Goal: Task Accomplishment & Management: Use online tool/utility

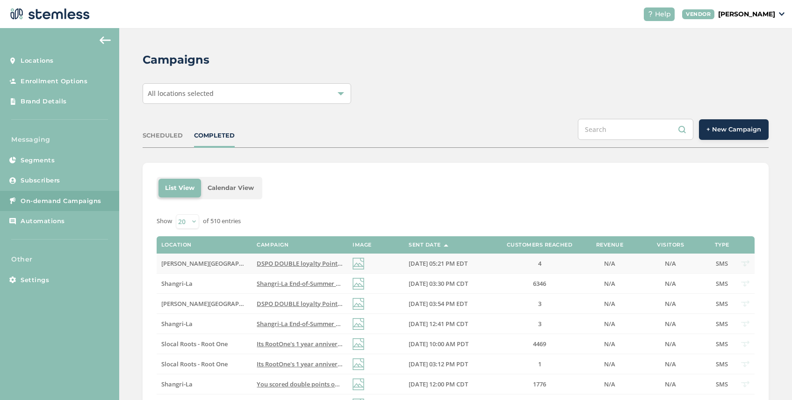
click at [286, 262] on span "DSPO DOUBLE loyalty Points Weekend! Score FREE $50 + massive savings on top bra…" at bounding box center [444, 263] width 375 height 8
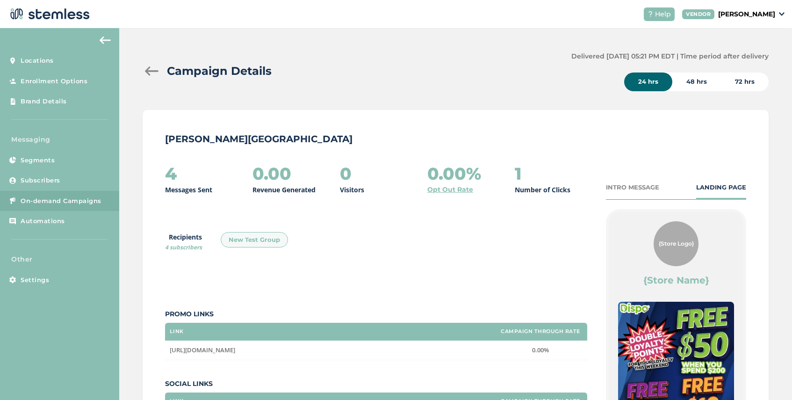
click at [151, 78] on div "Campaign Details" at bounding box center [353, 71] width 421 height 17
click at [150, 71] on div at bounding box center [152, 70] width 19 height 9
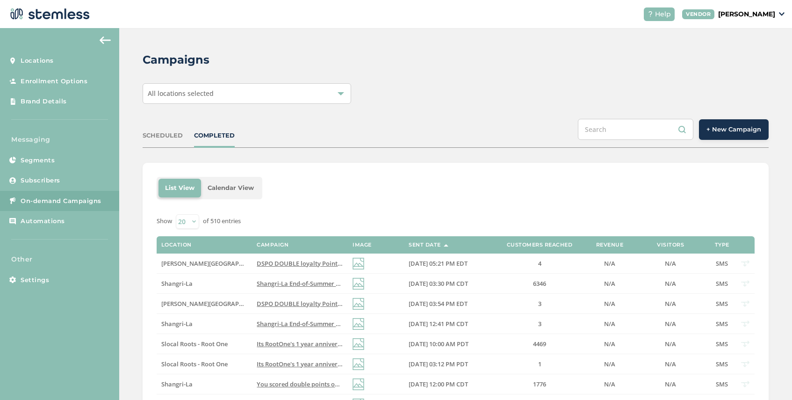
click at [718, 130] on span "+ New Campaign" at bounding box center [733, 129] width 55 height 9
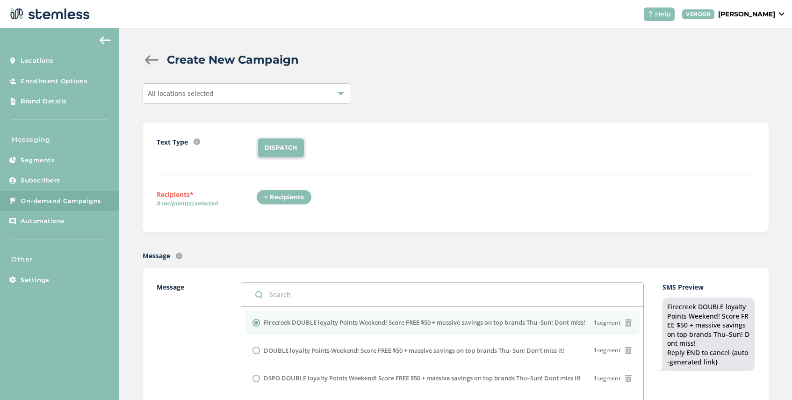
click at [242, 84] on div "All locations selected" at bounding box center [247, 93] width 208 height 21
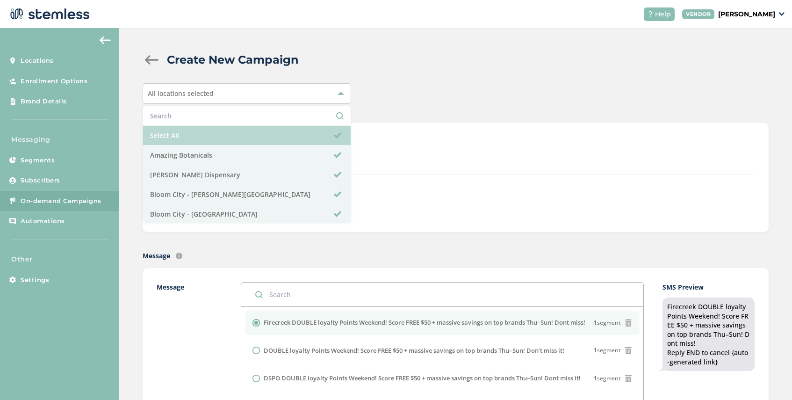
click at [220, 130] on li "Select All" at bounding box center [246, 136] width 207 height 20
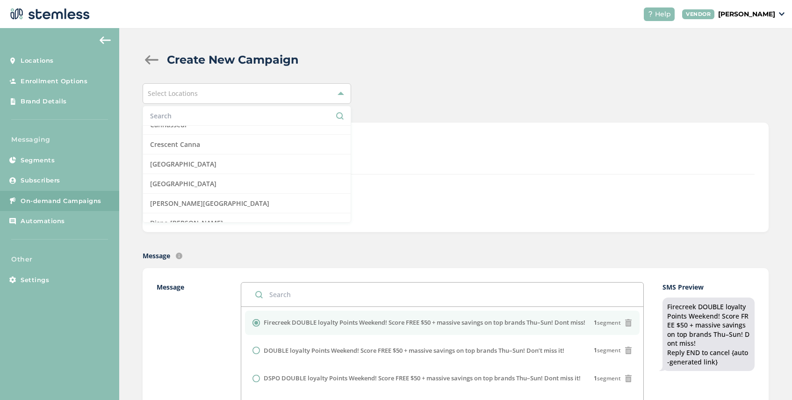
scroll to position [162, 0]
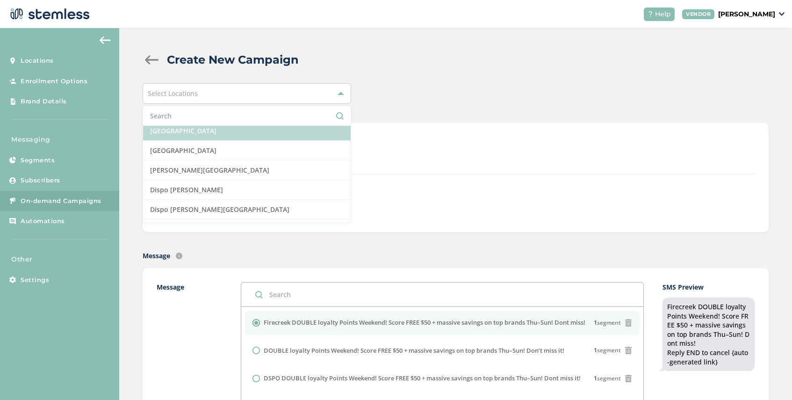
click at [240, 132] on li "[GEOGRAPHIC_DATA]" at bounding box center [246, 131] width 207 height 20
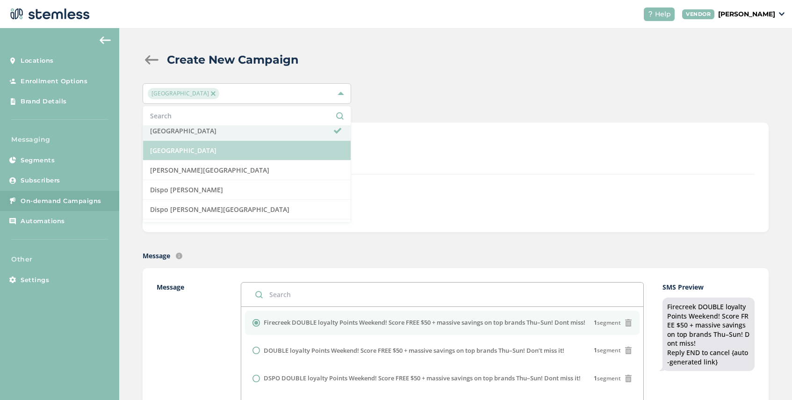
click at [236, 153] on li "[GEOGRAPHIC_DATA]" at bounding box center [246, 151] width 207 height 20
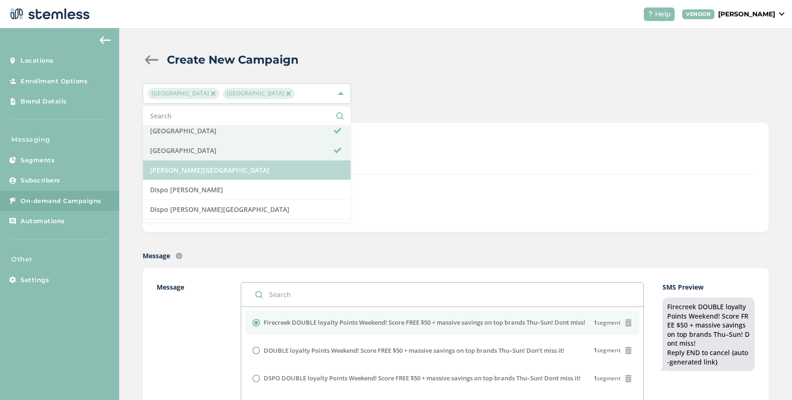
click at [234, 173] on li "[PERSON_NAME][GEOGRAPHIC_DATA]" at bounding box center [246, 170] width 207 height 20
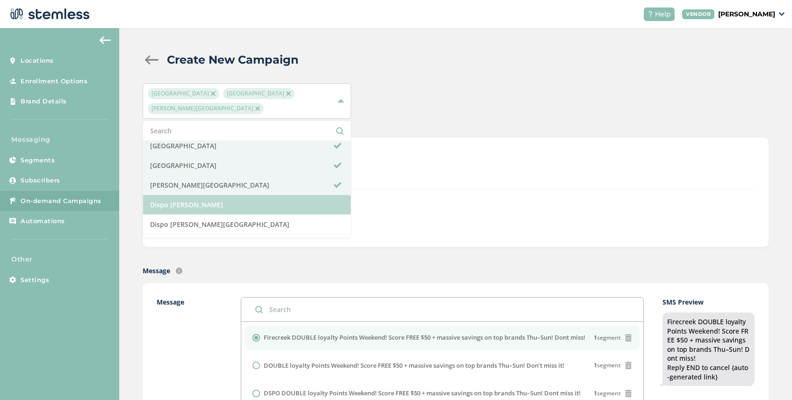
click at [232, 205] on li "Dispo [PERSON_NAME]" at bounding box center [246, 205] width 207 height 20
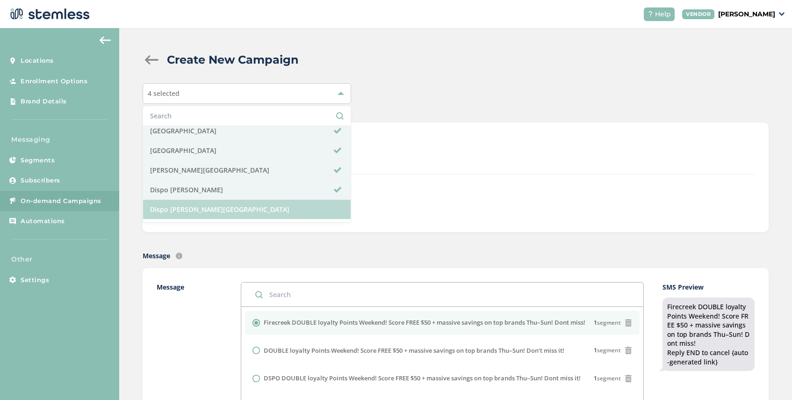
click at [235, 209] on li "Dispo [PERSON_NAME][GEOGRAPHIC_DATA]" at bounding box center [246, 210] width 207 height 20
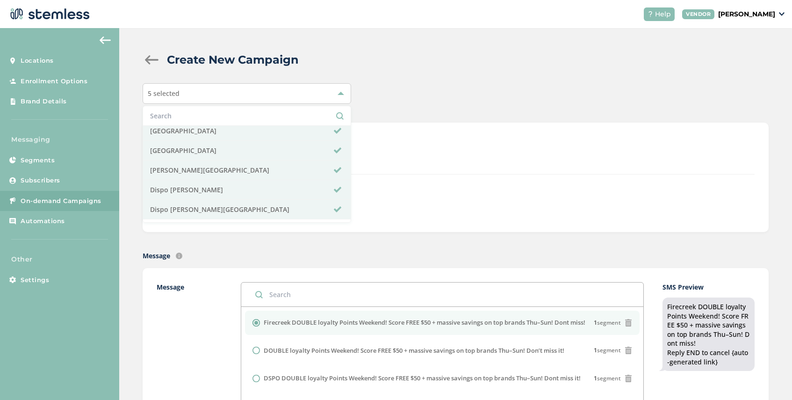
click at [418, 186] on div "Text Type SMS : A cost effective way to reach your customers. Send a intro text…" at bounding box center [456, 176] width 598 height 81
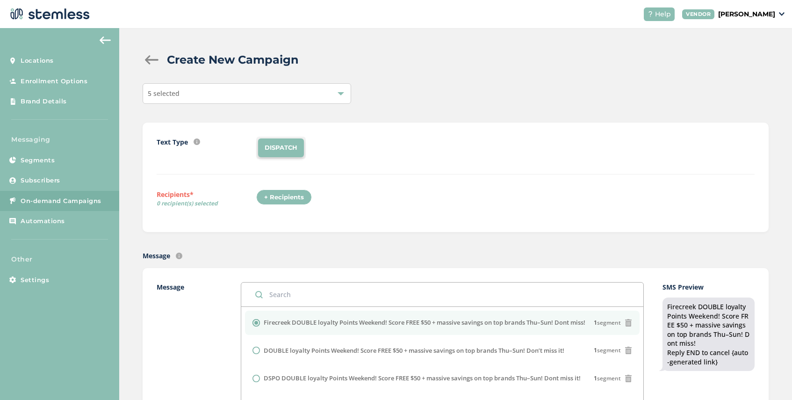
click at [304, 197] on div "+ Recipients" at bounding box center [284, 197] width 56 height 16
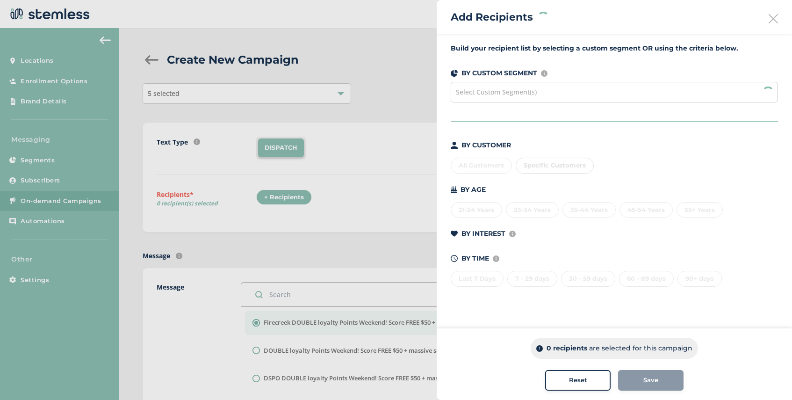
click at [513, 96] on span "Select Custom Segment(s)" at bounding box center [496, 91] width 81 height 9
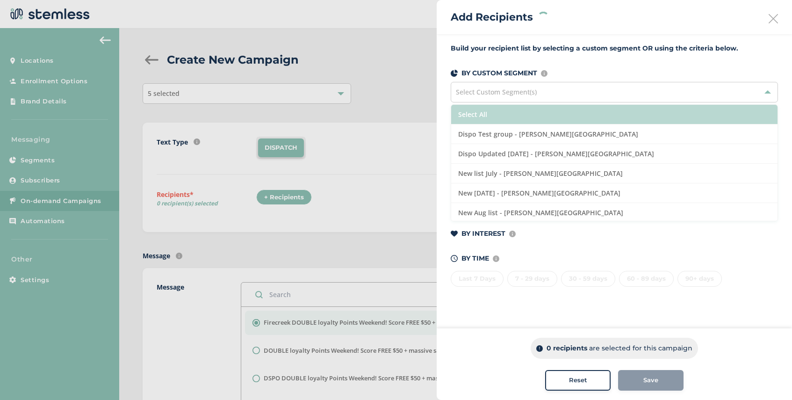
click at [507, 114] on li "Select All" at bounding box center [614, 115] width 326 height 20
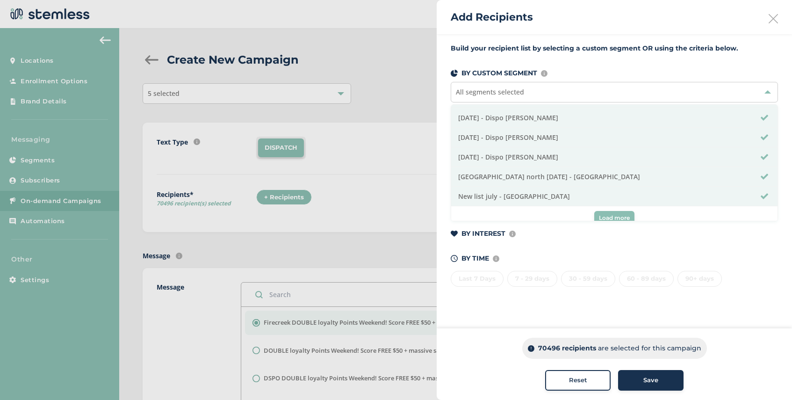
scroll to position [320, 0]
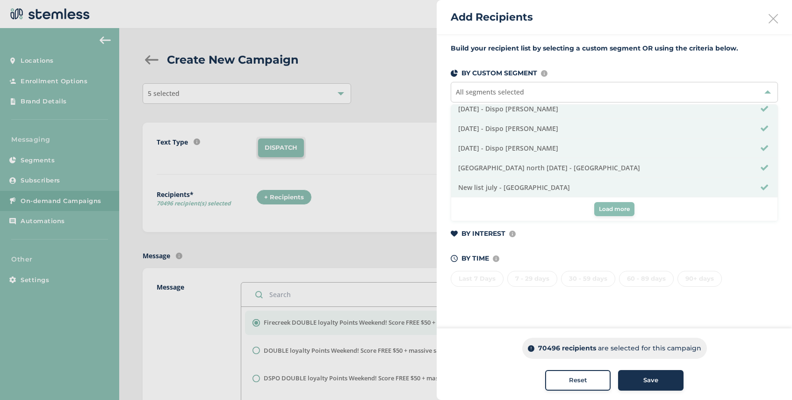
click at [611, 211] on span "Load more" at bounding box center [614, 209] width 31 height 8
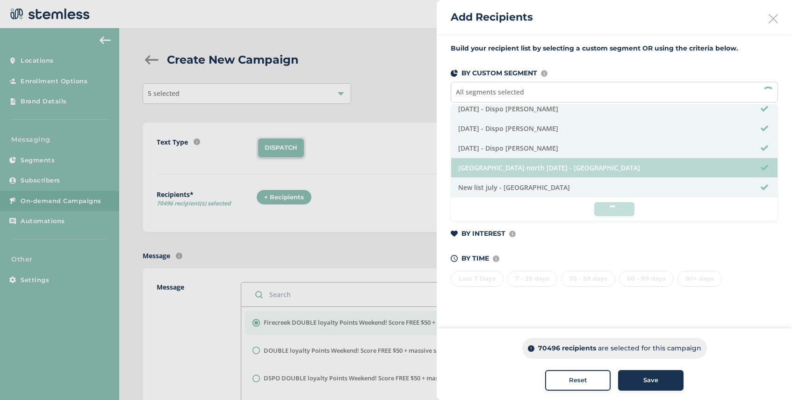
scroll to position [0, 0]
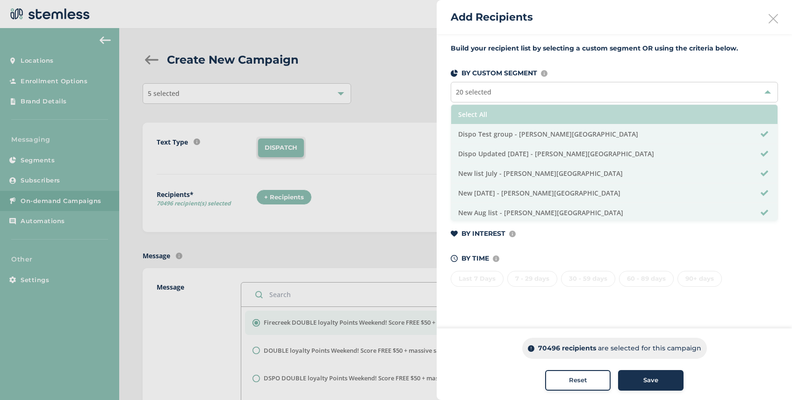
click at [538, 112] on li "Select All" at bounding box center [614, 115] width 326 height 20
click at [548, 117] on li "Select All" at bounding box center [614, 115] width 326 height 20
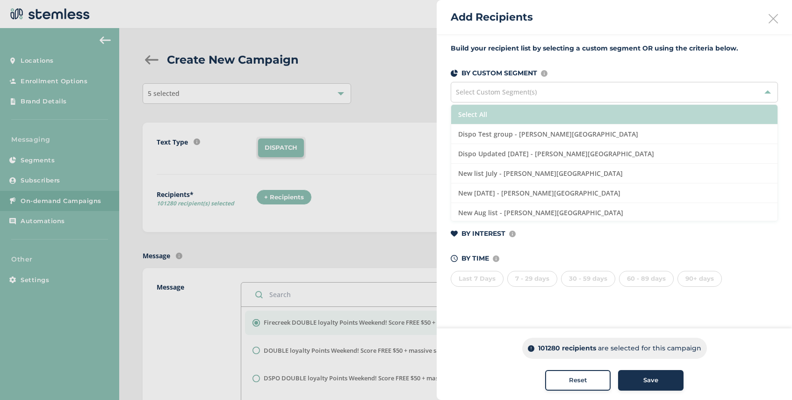
click at [542, 113] on li "Select All" at bounding box center [614, 115] width 326 height 20
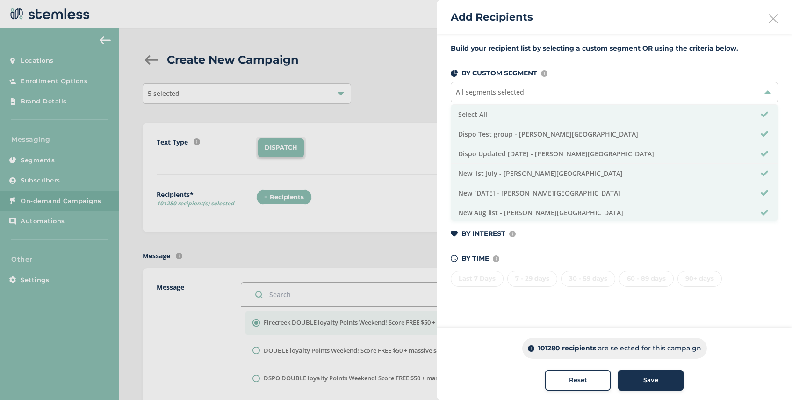
click at [647, 382] on span "Save" at bounding box center [650, 379] width 15 height 9
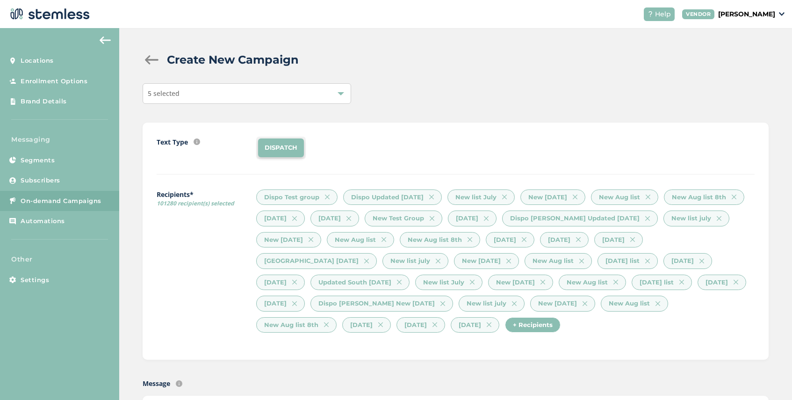
click at [245, 93] on div "5 selected" at bounding box center [247, 93] width 208 height 21
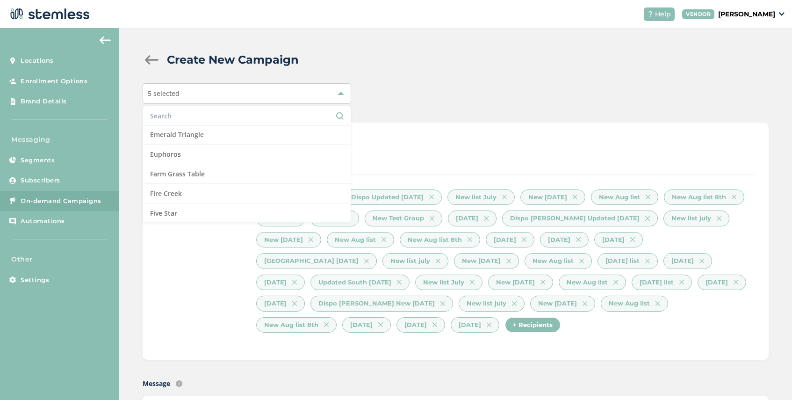
scroll to position [268, 0]
click at [364, 157] on div "DISPATCH" at bounding box center [505, 147] width 498 height 22
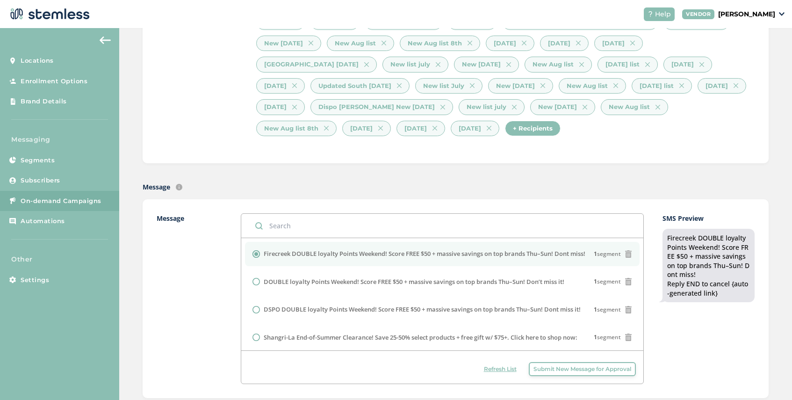
scroll to position [224, 0]
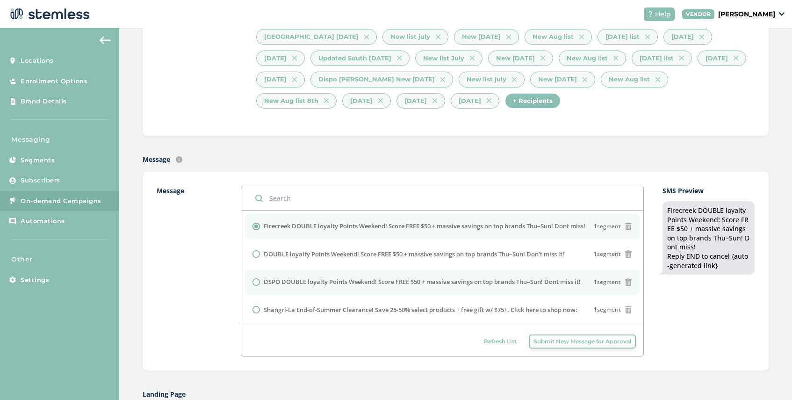
click at [283, 278] on label "DSPO DOUBLE loyalty Points Weekend! Score FREE $50 + massive savings on top bra…" at bounding box center [422, 281] width 317 height 9
radio input "false"
radio input "true"
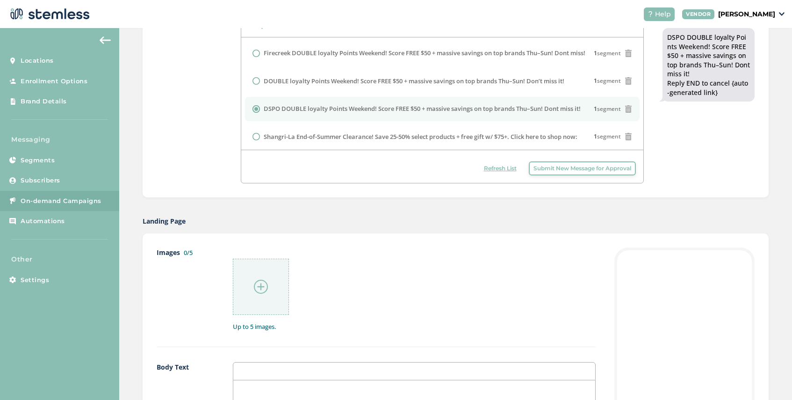
scroll to position [401, 0]
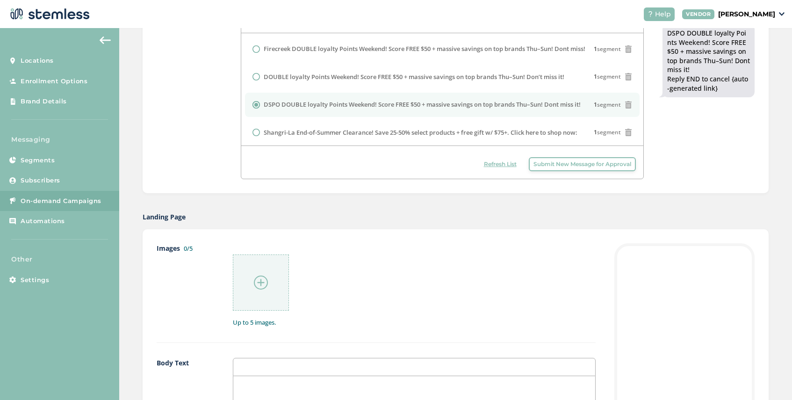
click at [260, 276] on img at bounding box center [261, 282] width 14 height 14
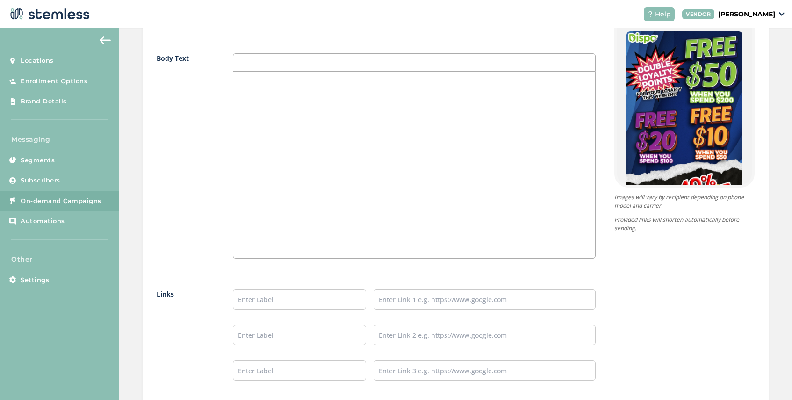
scroll to position [778, 0]
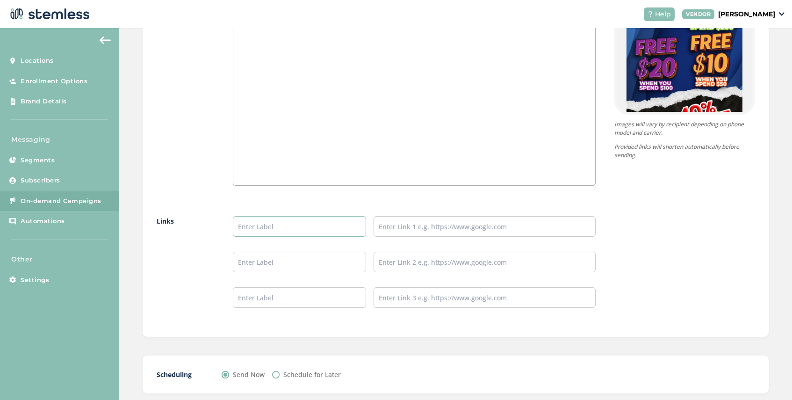
click at [271, 225] on input "text" at bounding box center [299, 226] width 133 height 21
type input "SHOP NOW"
click at [390, 227] on input "text" at bounding box center [484, 226] width 222 height 21
type input "[URL][DOMAIN_NAME]"
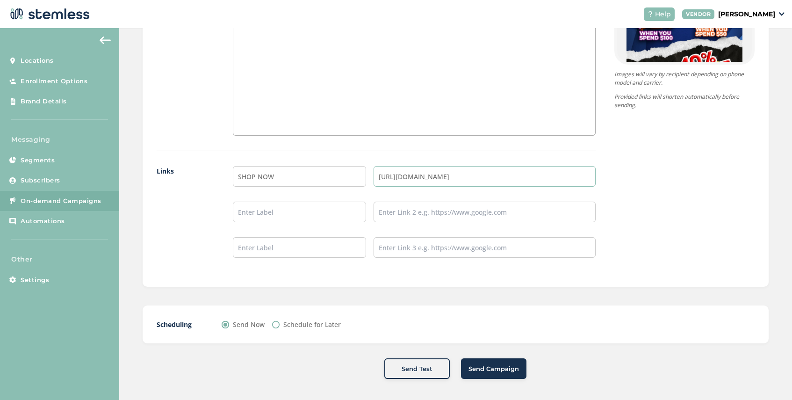
scroll to position [830, 0]
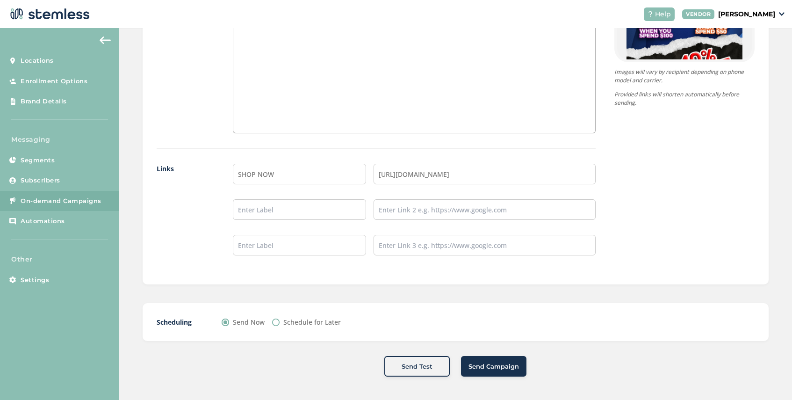
click at [277, 322] on input "Schedule for Later" at bounding box center [275, 321] width 7 height 7
radio input "true"
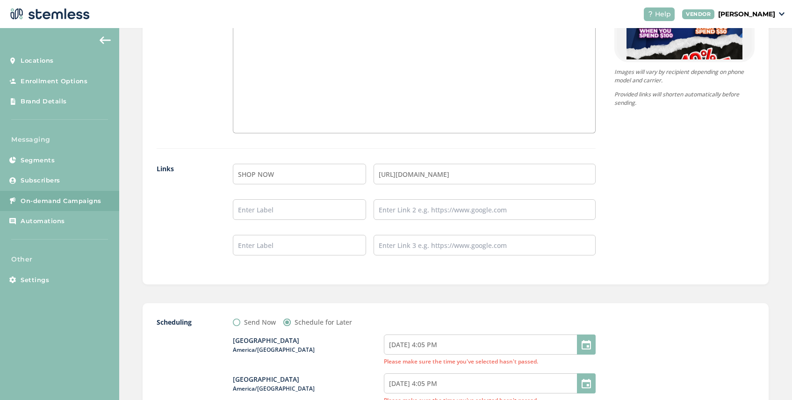
click at [236, 321] on input "Send Now" at bounding box center [236, 321] width 7 height 7
radio input "true"
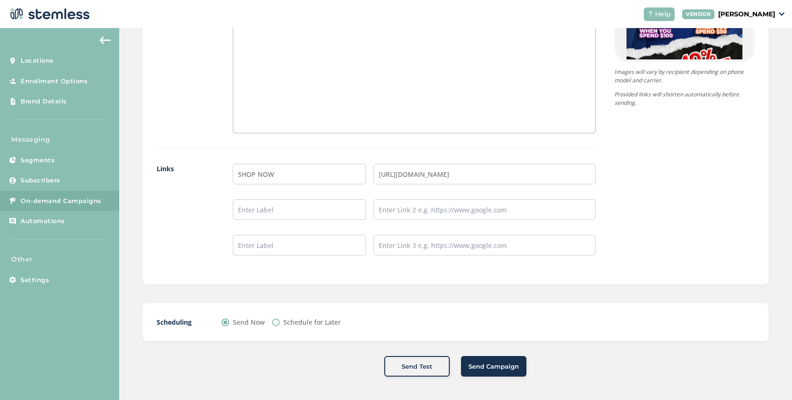
click at [488, 367] on span "Send Campaign" at bounding box center [493, 366] width 50 height 9
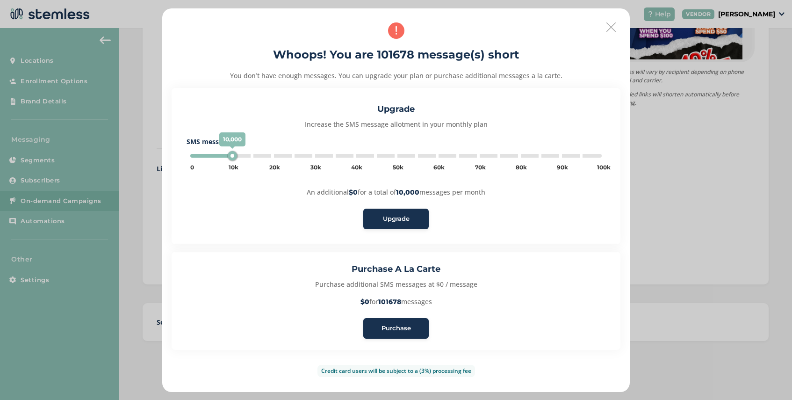
type input "100000"
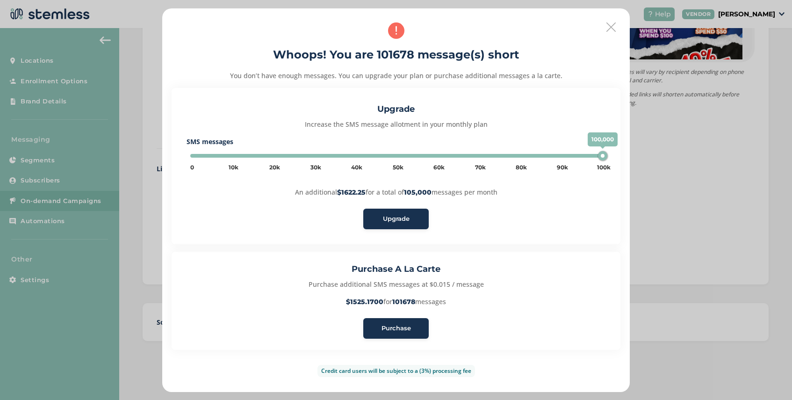
click at [394, 324] on span "Purchase" at bounding box center [395, 327] width 29 height 9
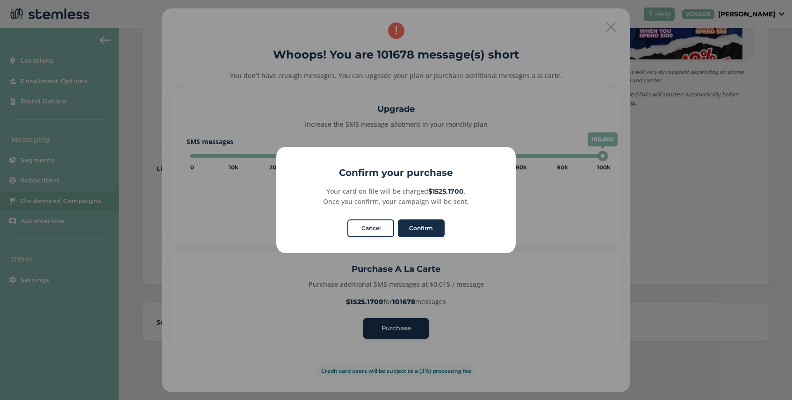
click at [424, 227] on button "Confirm" at bounding box center [421, 228] width 47 height 18
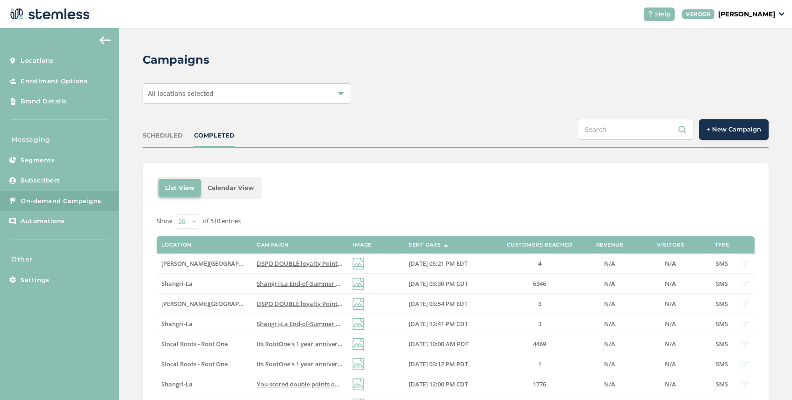
click at [722, 133] on span "+ New Campaign" at bounding box center [733, 129] width 55 height 9
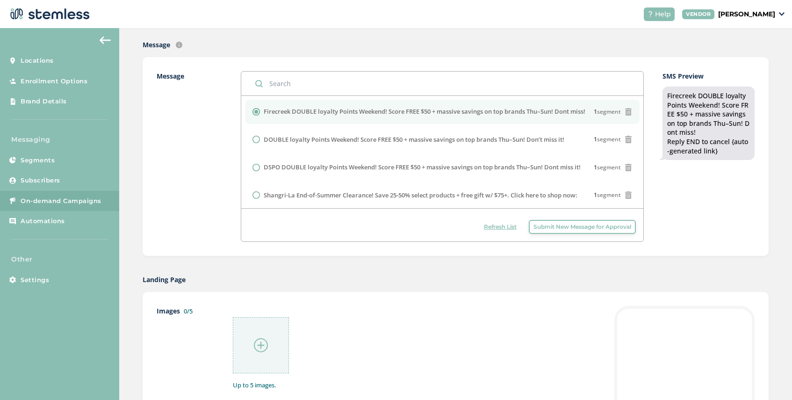
scroll to position [215, 0]
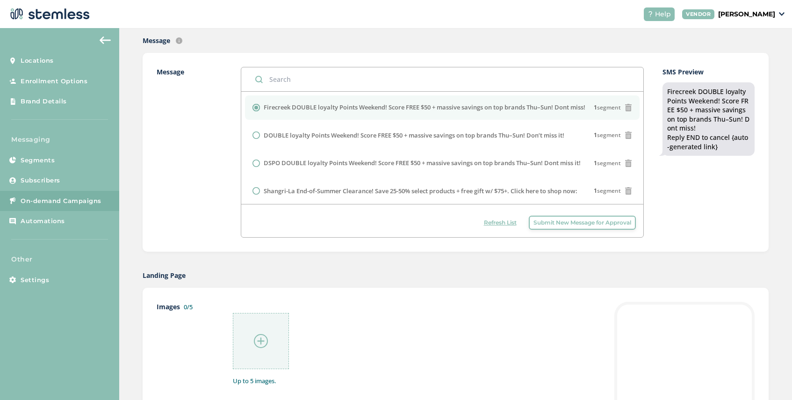
click at [584, 225] on span "Submit New Message for Approval" at bounding box center [582, 222] width 98 height 8
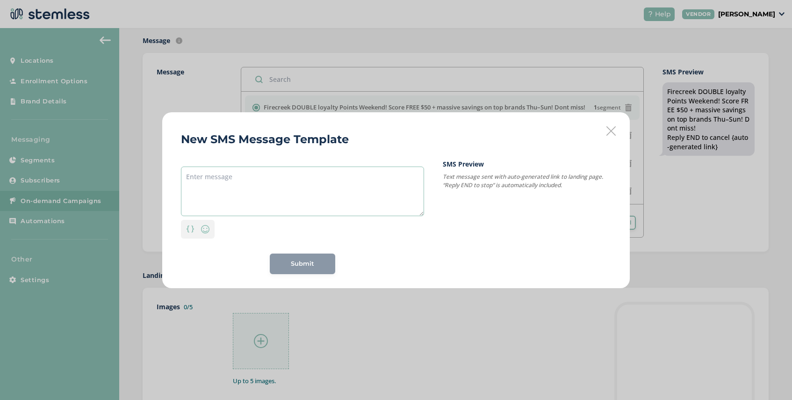
click at [360, 180] on textarea at bounding box center [302, 191] width 243 height 50
paste textarea "MF Cannabogo = twice the treats! Buy 1, get 1 FREE. Ends 9/22. Use code: BOGOSEP"
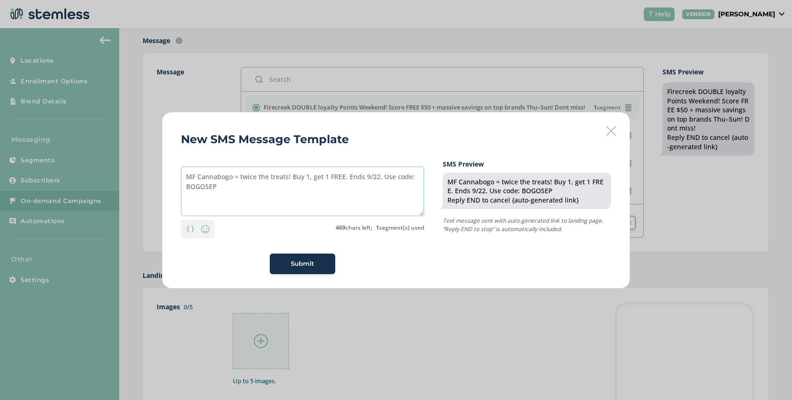
click at [216, 179] on textarea "MF Cannabogo = twice the treats! Buy 1, get 1 FREE. Ends 9/22. Use code: BOGOSEP" at bounding box center [302, 191] width 243 height 50
type textarea "MF Cannbogo = twice the treats! Buy 1, get 1 FREE. Ends 9/22. Use code: BOGOSEP"
click at [296, 268] on button "Submit" at bounding box center [302, 263] width 65 height 21
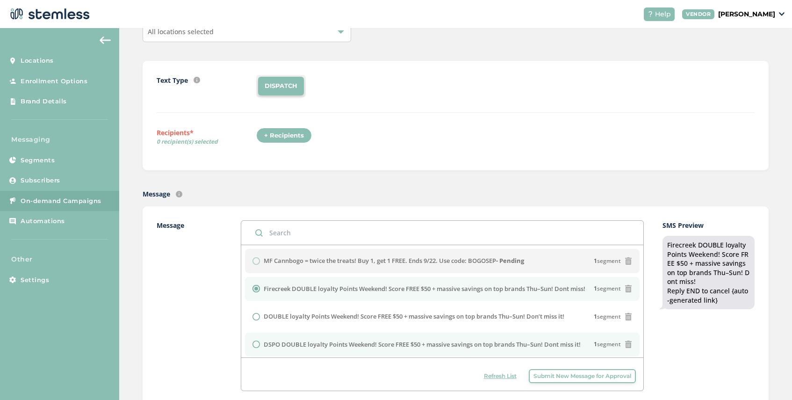
scroll to position [0, 0]
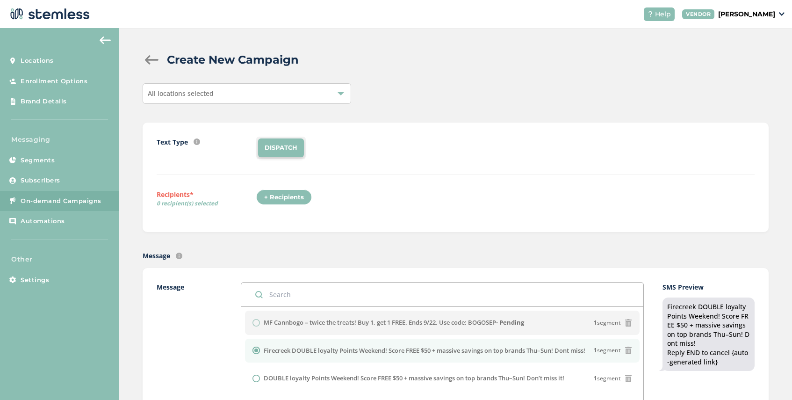
click at [226, 96] on div "All locations selected" at bounding box center [247, 93] width 208 height 21
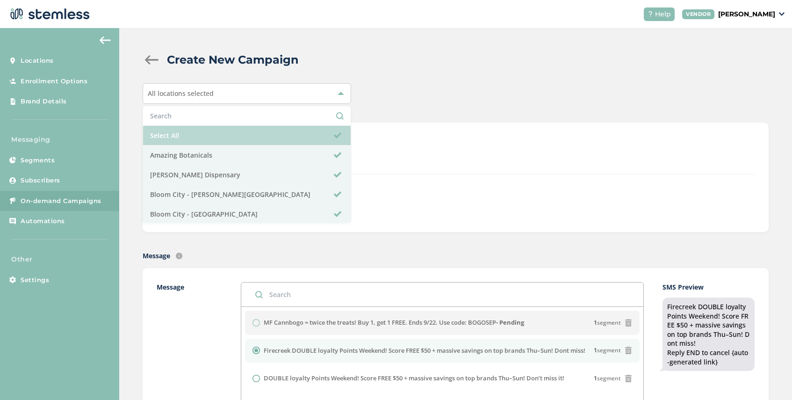
click at [225, 136] on li "Select All" at bounding box center [246, 136] width 207 height 20
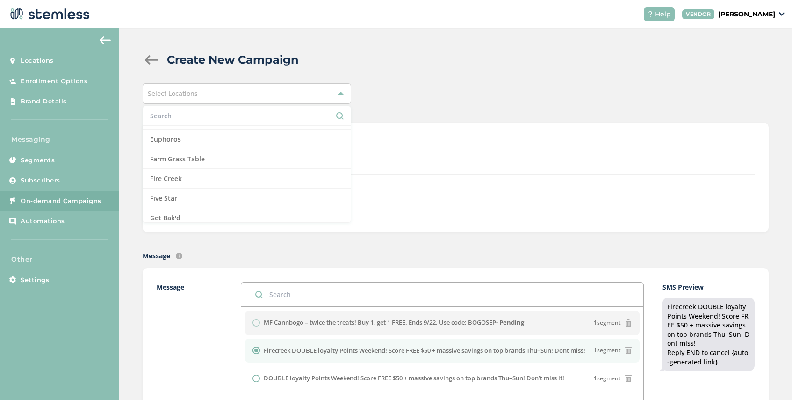
scroll to position [267, 0]
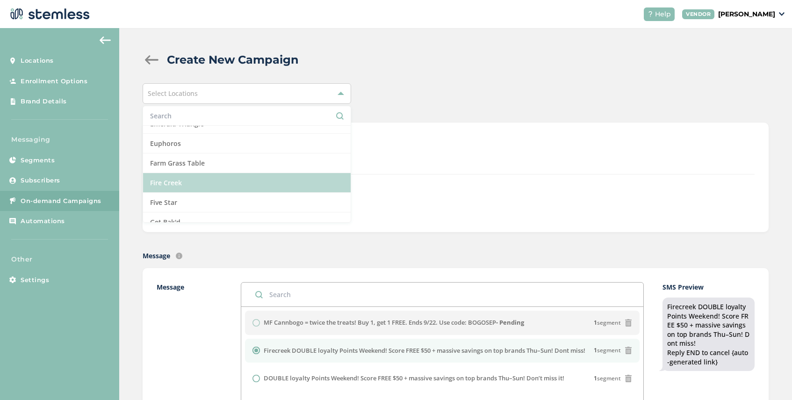
click at [219, 182] on li "Fire Creek" at bounding box center [246, 183] width 207 height 20
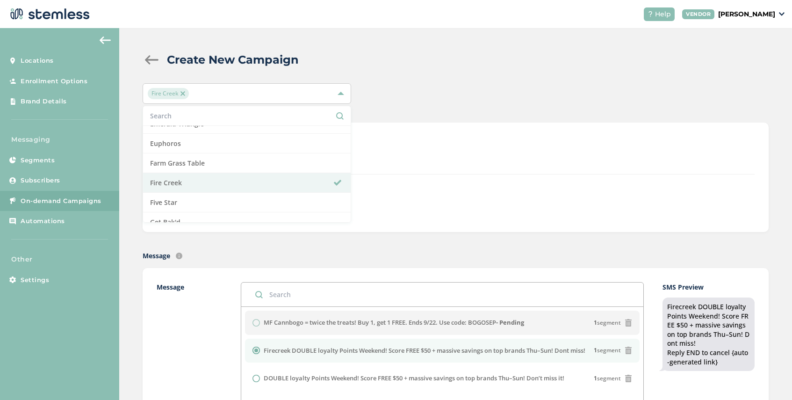
click at [381, 154] on div "DISPATCH" at bounding box center [505, 147] width 498 height 22
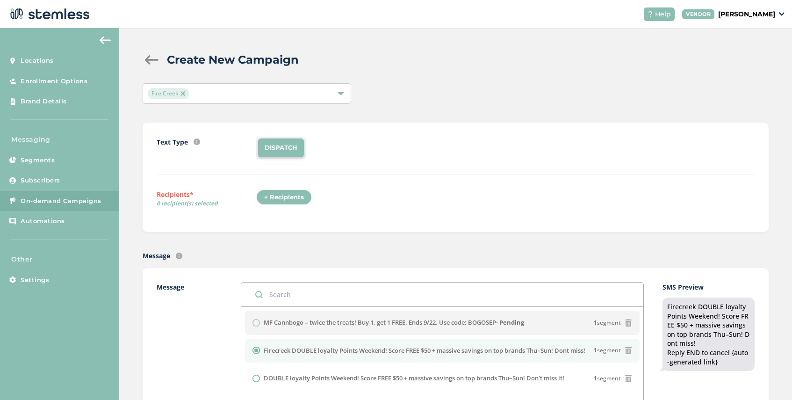
click at [293, 198] on div "+ Recipients" at bounding box center [284, 197] width 56 height 16
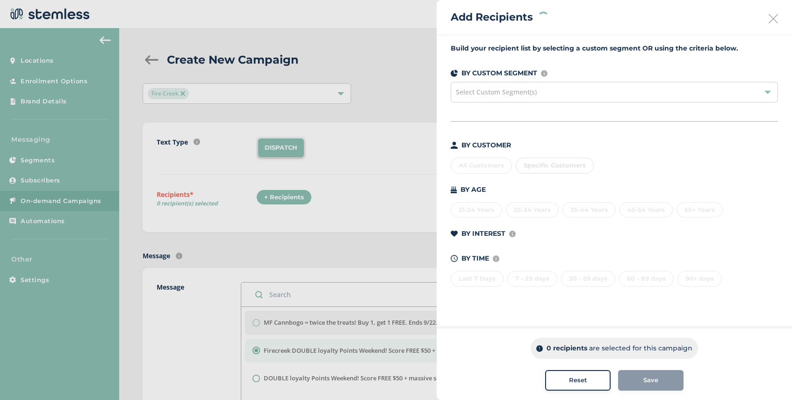
click at [592, 94] on div "Select Custom Segment(s)" at bounding box center [613, 92] width 327 height 21
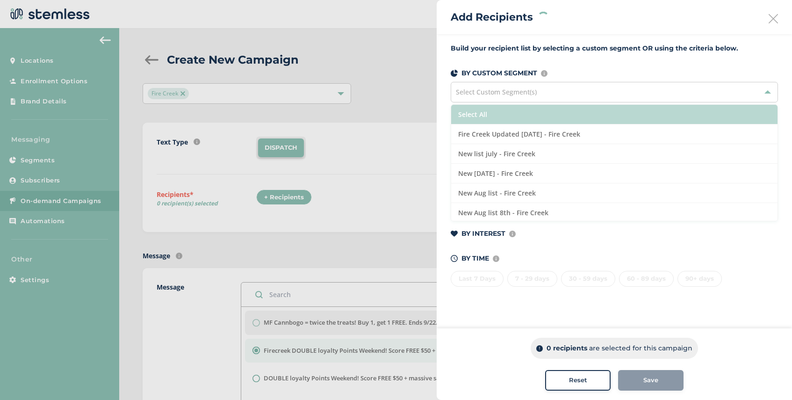
click at [550, 118] on li "Select All" at bounding box center [614, 115] width 326 height 20
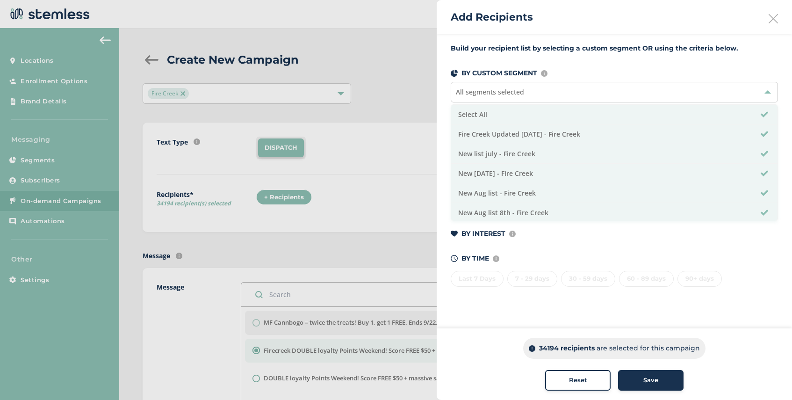
click at [650, 385] on button "Save" at bounding box center [650, 380] width 65 height 21
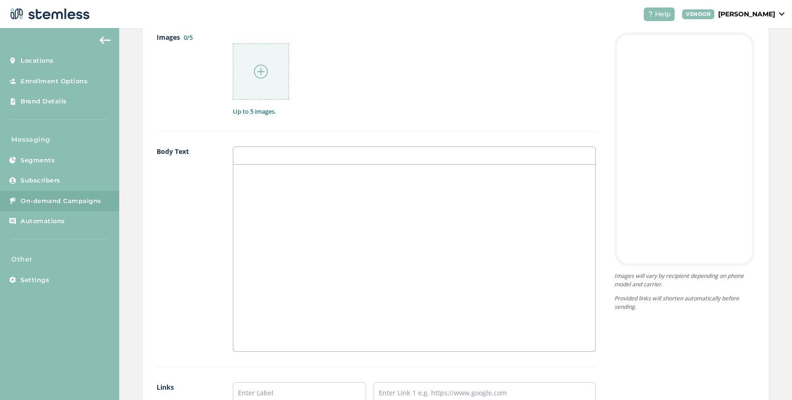
scroll to position [675, 0]
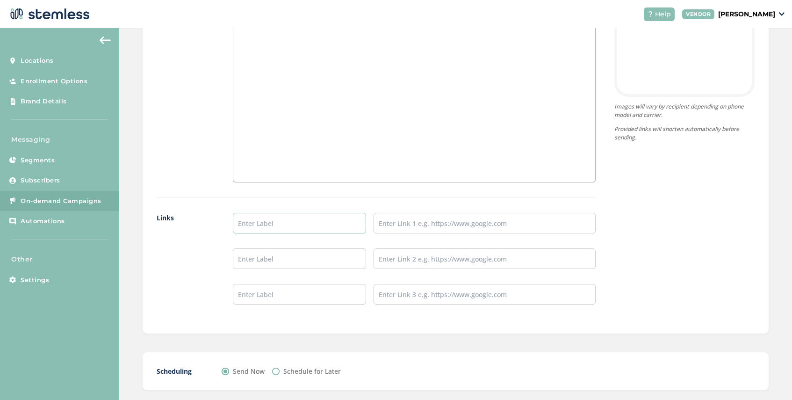
click at [264, 223] on input "text" at bounding box center [299, 223] width 133 height 21
type input "Firecreek Menu"
click at [383, 229] on input "text" at bounding box center [484, 223] width 222 height 21
type input "[URL][DOMAIN_NAME]"
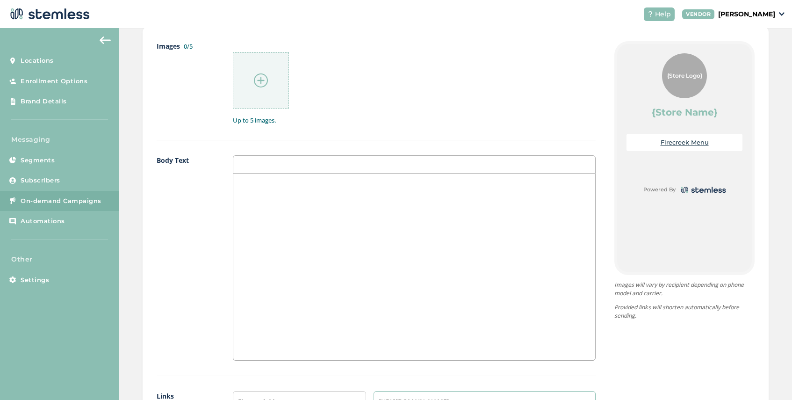
scroll to position [486, 0]
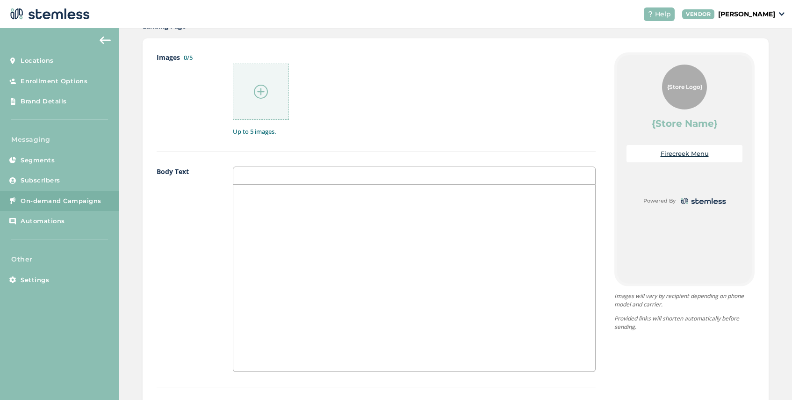
click at [259, 90] on img at bounding box center [261, 92] width 14 height 14
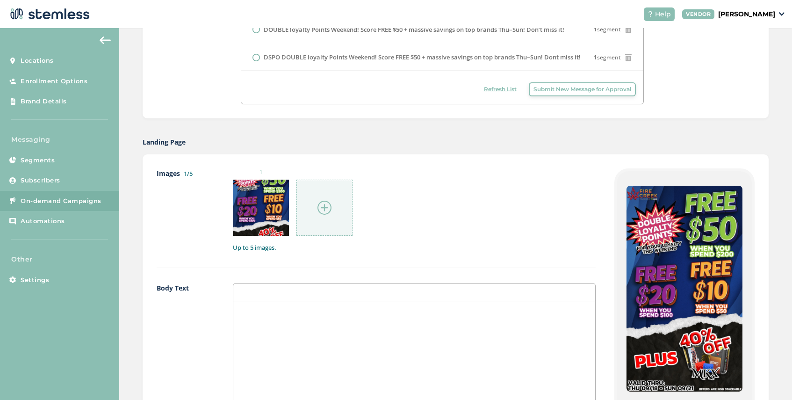
scroll to position [724, 0]
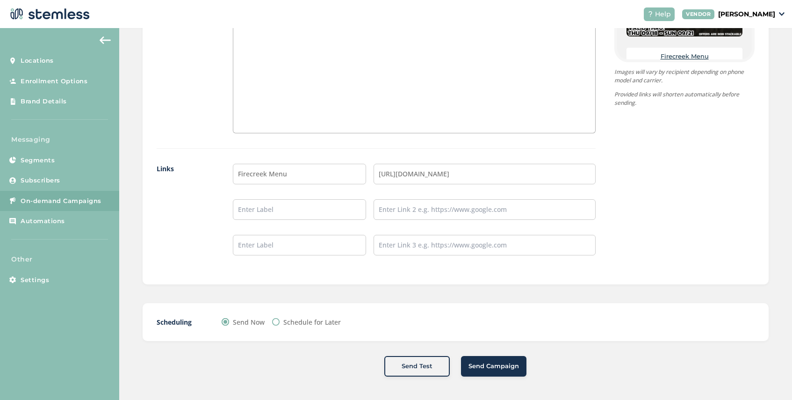
click at [490, 366] on span "Send Campaign" at bounding box center [493, 365] width 50 height 9
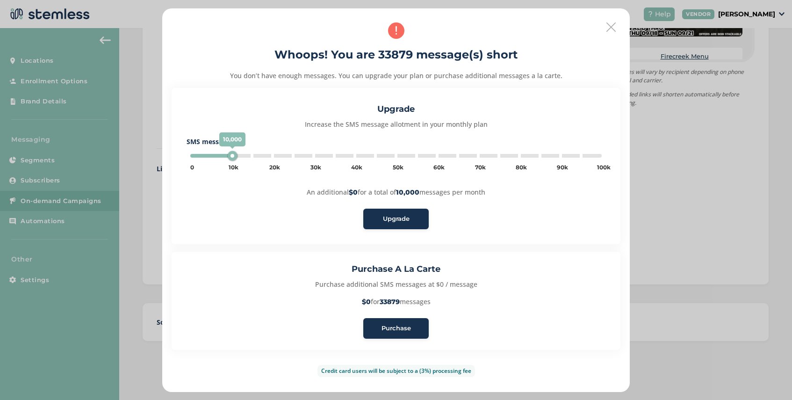
type input "35000"
click at [397, 328] on span "Purchase" at bounding box center [395, 327] width 29 height 9
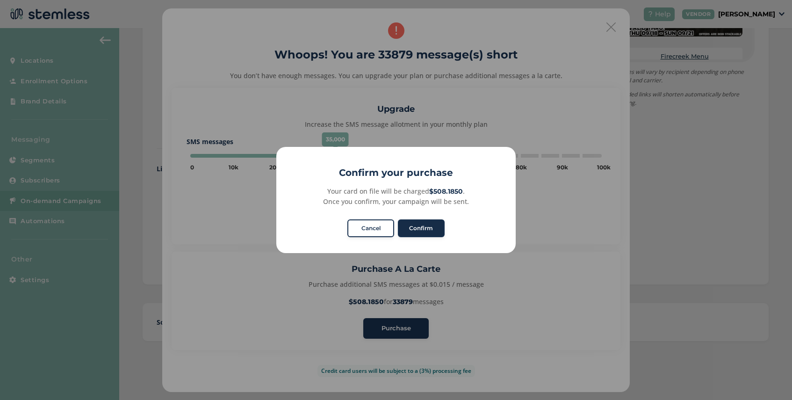
click at [427, 227] on button "Confirm" at bounding box center [421, 228] width 47 height 18
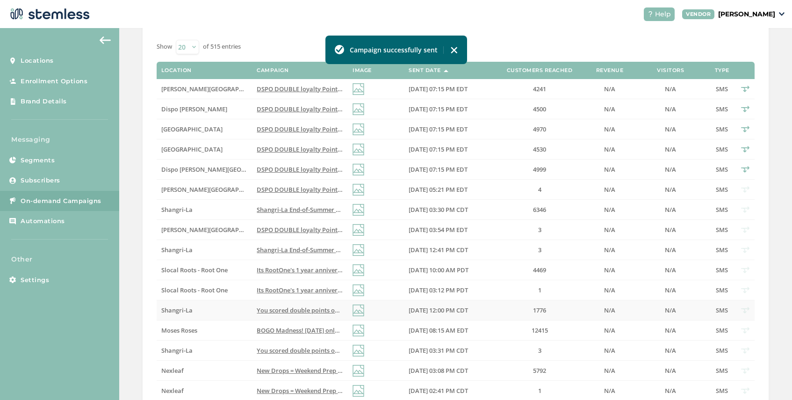
scroll to position [169, 0]
